Goal: Information Seeking & Learning: Learn about a topic

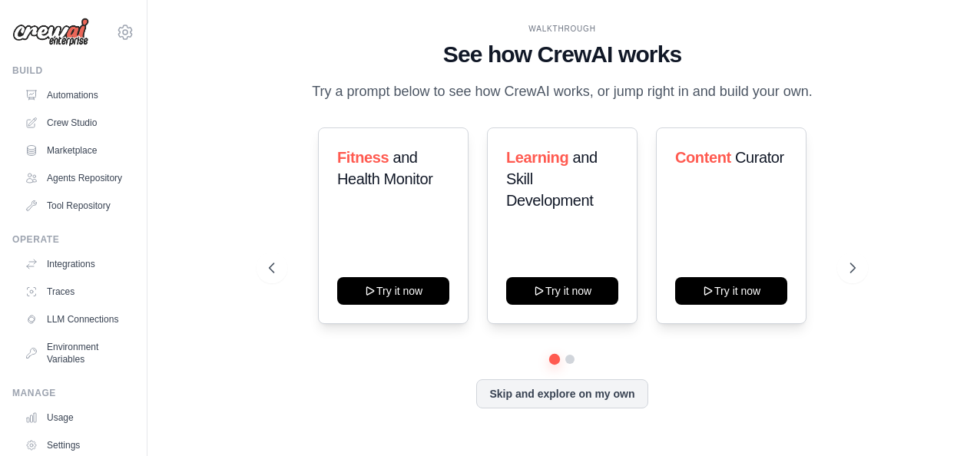
scroll to position [107, 0]
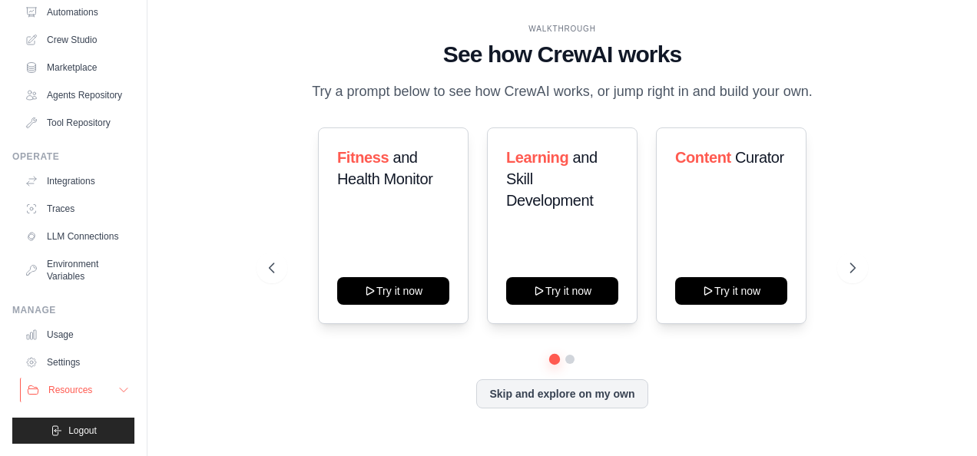
click at [80, 392] on span "Resources" at bounding box center [70, 390] width 44 height 12
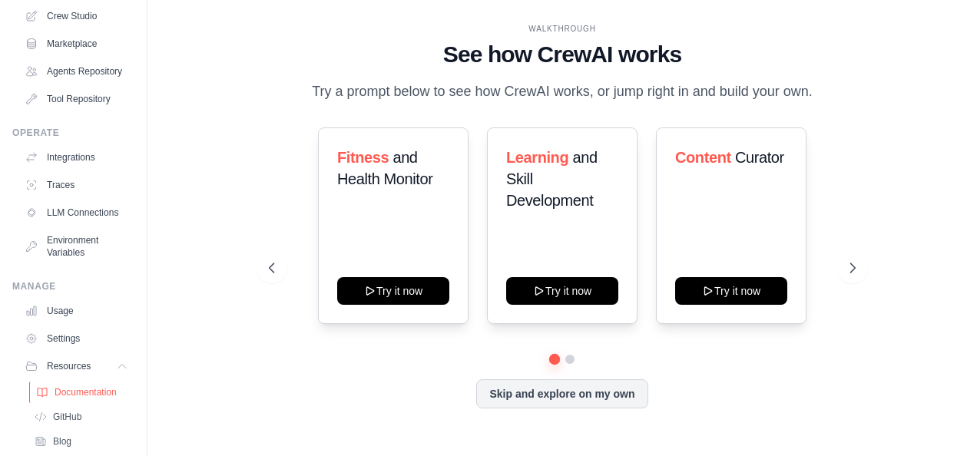
click at [81, 403] on link "Documentation" at bounding box center [82, 393] width 107 height 22
click at [399, 271] on div "Fitness and Health Monitor Try it now" at bounding box center [393, 226] width 151 height 197
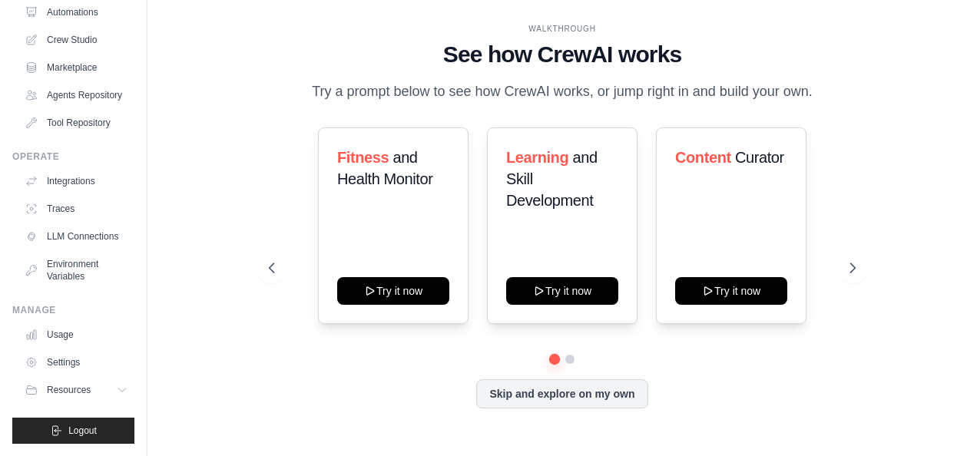
click at [207, 362] on div "WALKTHROUGH See how CrewAI works Try a prompt below to see how CrewAI works, or…" at bounding box center [562, 228] width 781 height 426
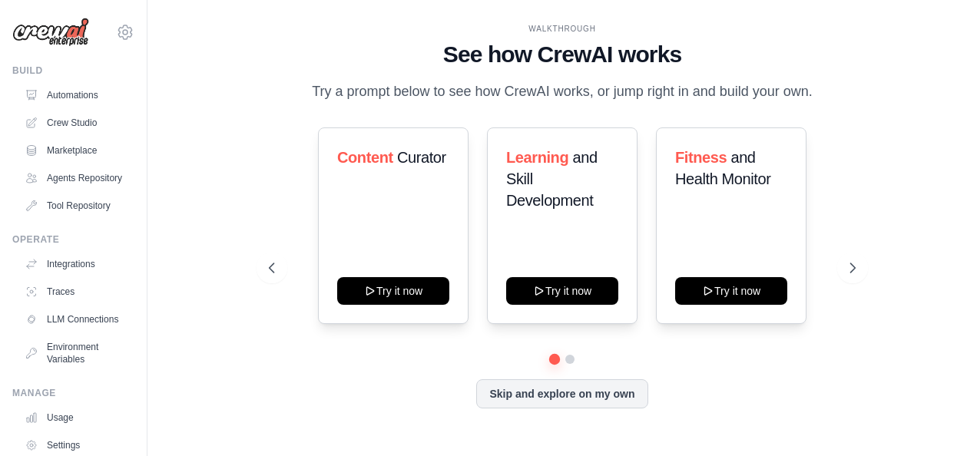
scroll to position [107, 0]
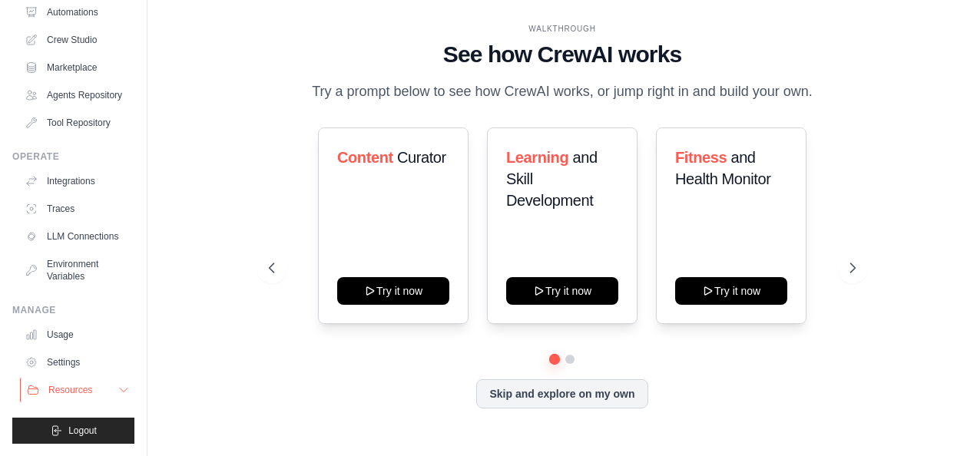
click at [69, 393] on span "Resources" at bounding box center [70, 390] width 44 height 12
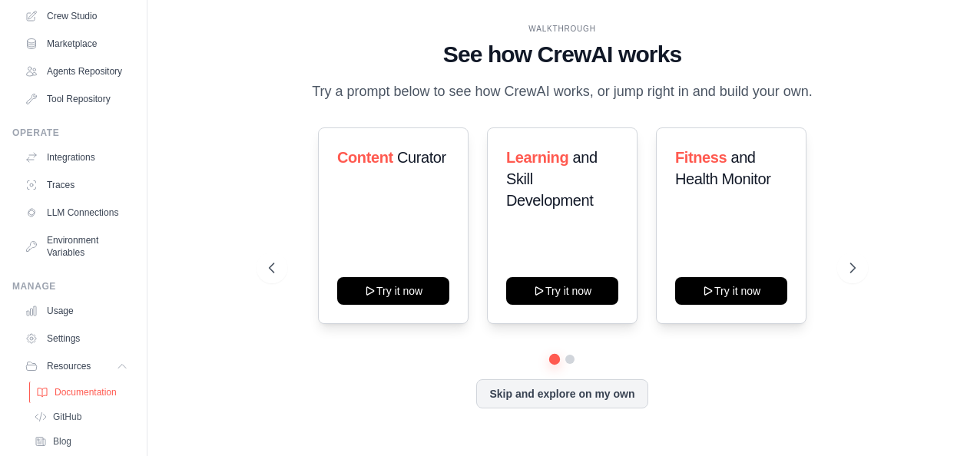
click at [86, 399] on span "Documentation" at bounding box center [86, 392] width 62 height 12
